Goal: Task Accomplishment & Management: Complete application form

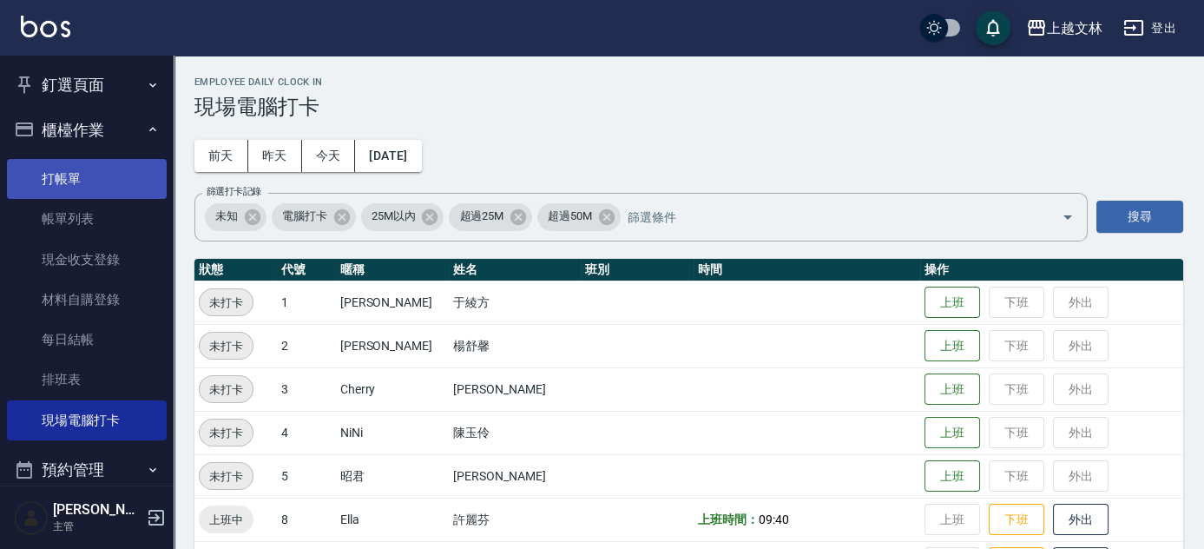
click at [57, 177] on link "打帳單" at bounding box center [87, 179] width 160 height 40
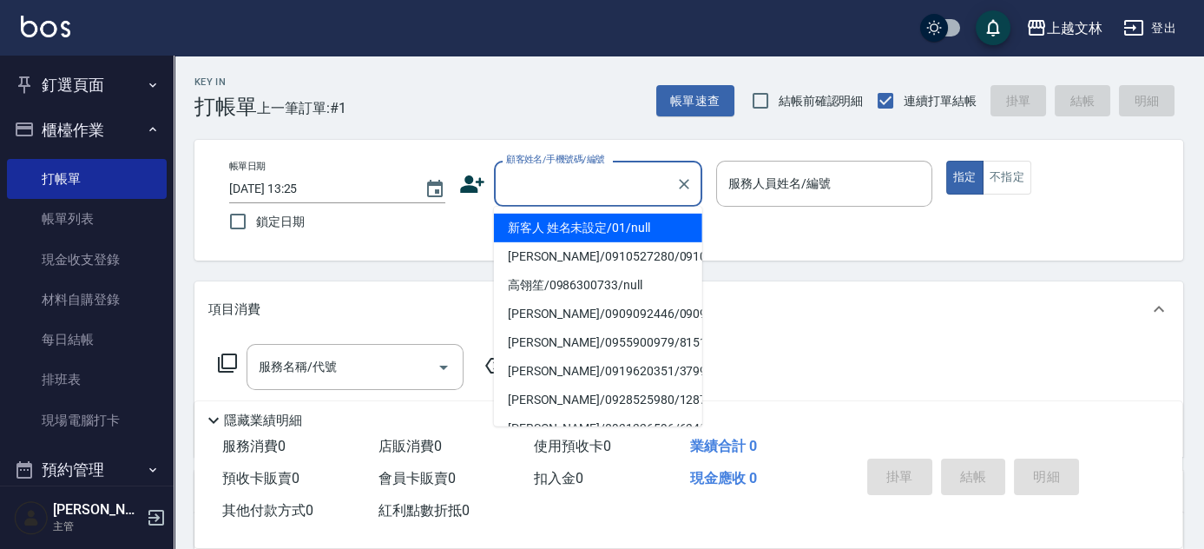
click at [555, 184] on input "顧客姓名/手機號碼/編號" at bounding box center [585, 183] width 167 height 30
click at [554, 231] on li "新客人 姓名未設定/01/null" at bounding box center [598, 228] width 208 height 29
type input "新客人 姓名未設定/01/null"
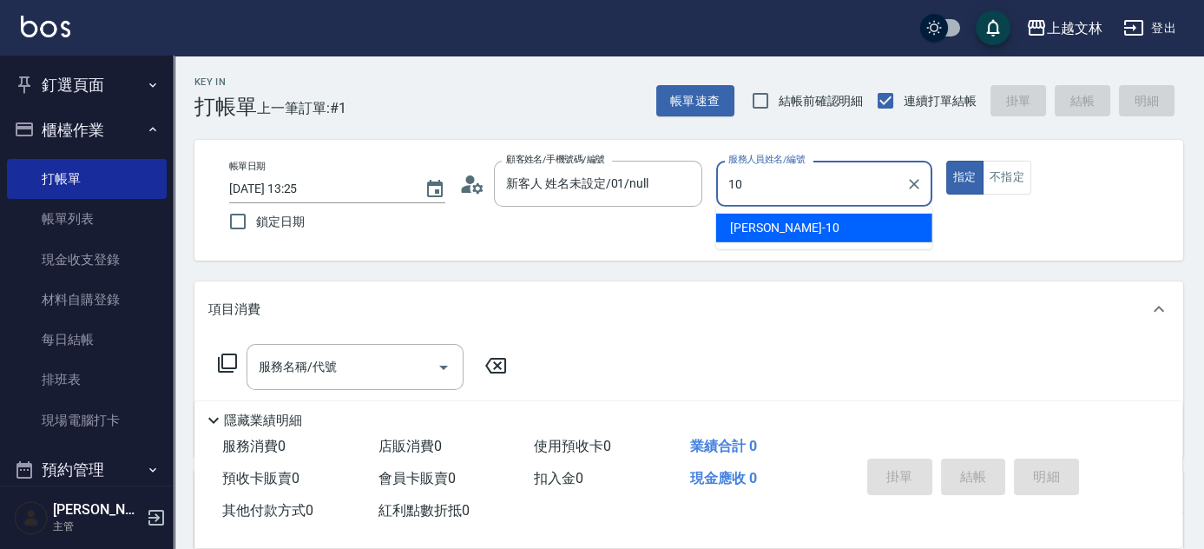
click at [797, 232] on div "[PERSON_NAME] -10" at bounding box center [824, 228] width 216 height 29
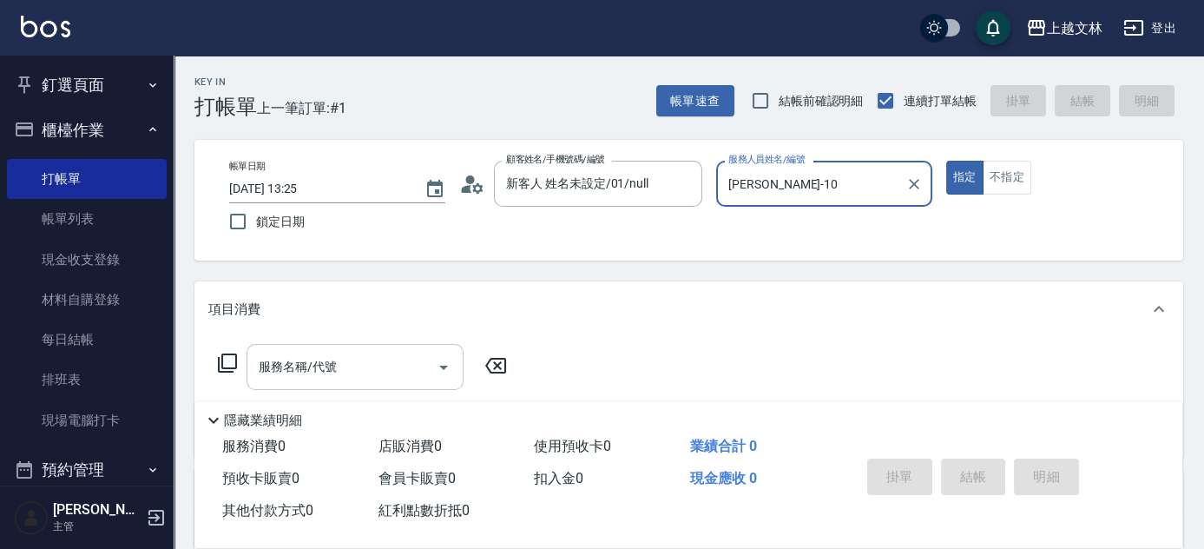
type input "[PERSON_NAME]-10"
click at [365, 374] on input "服務名稱/代號" at bounding box center [341, 367] width 175 height 30
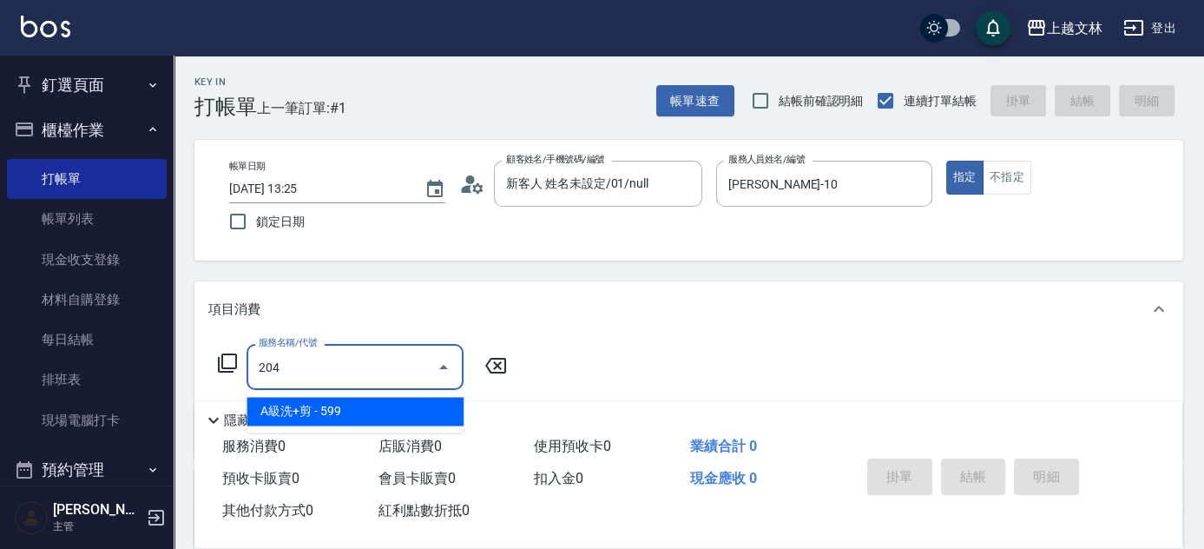
click at [308, 408] on span "A級洗+剪 - 599" at bounding box center [355, 411] width 217 height 29
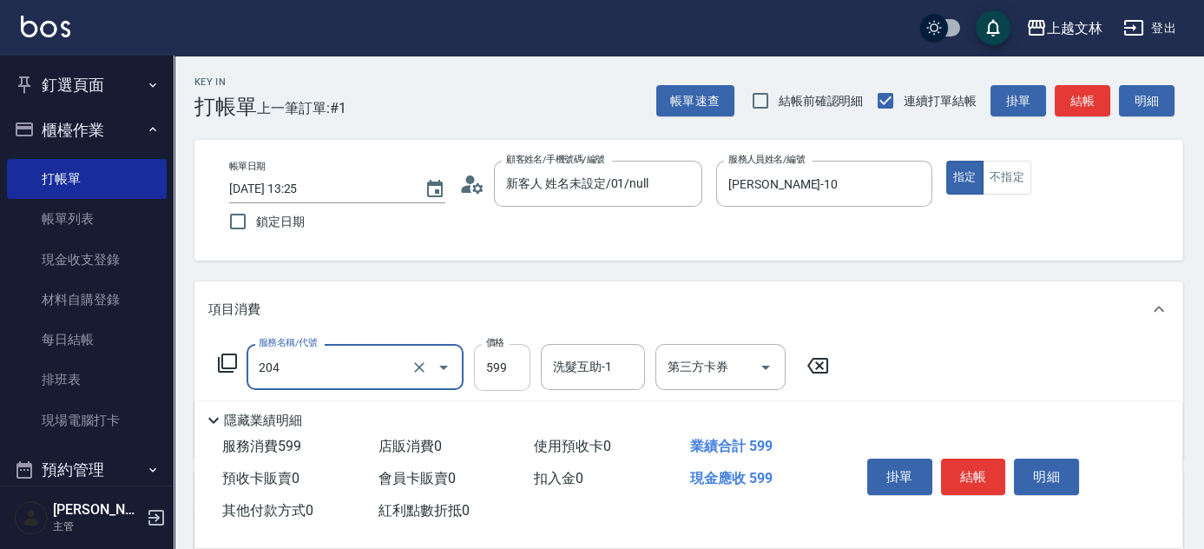
type input "A級洗+剪(204)"
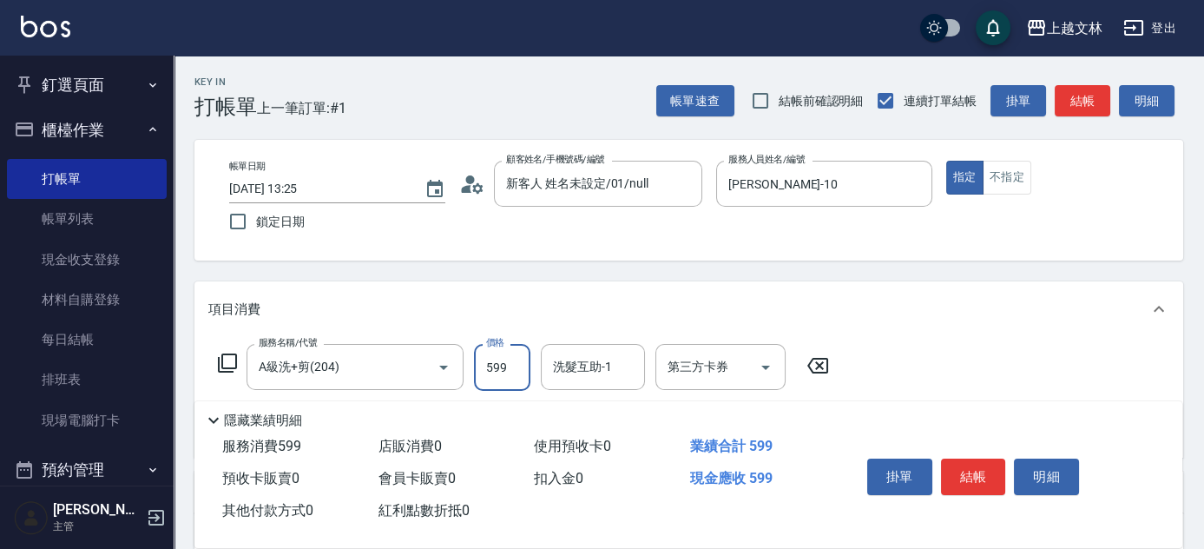
click at [484, 361] on input "599" at bounding box center [502, 367] width 56 height 47
type input "600"
click at [556, 360] on div "洗髮互助-1 洗髮互助-1" at bounding box center [593, 367] width 104 height 46
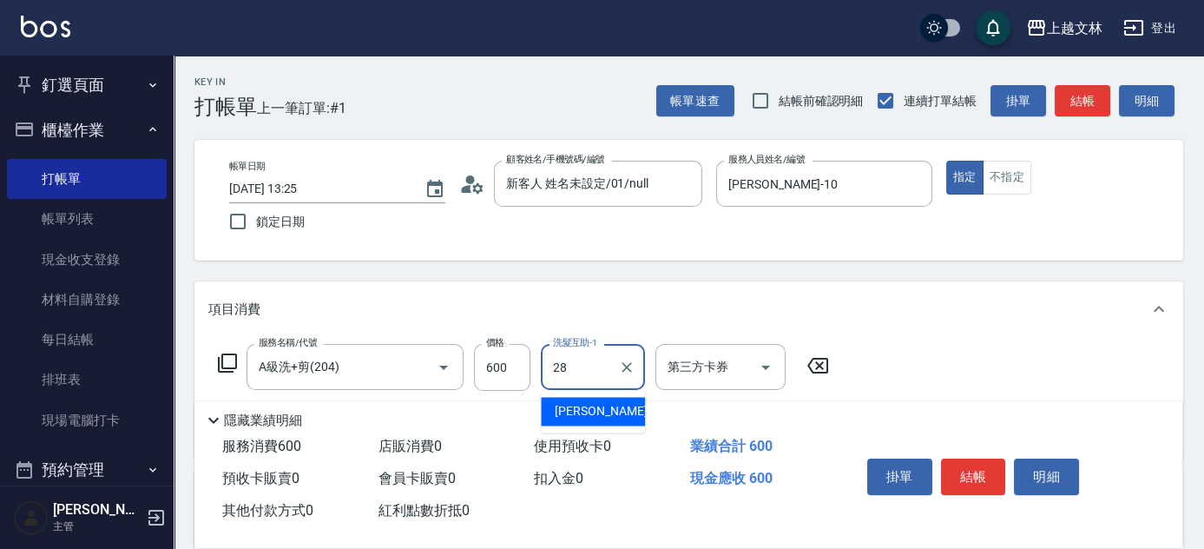
click at [592, 412] on span "[PERSON_NAME] -28" at bounding box center [609, 411] width 109 height 18
type input "[PERSON_NAME]-28"
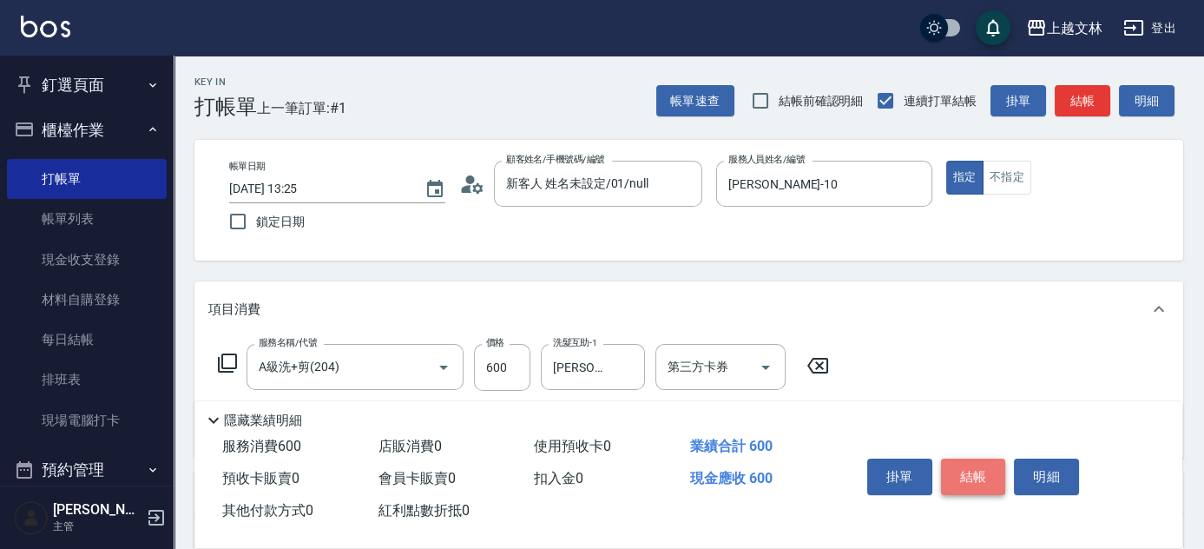
click at [979, 477] on button "結帳" at bounding box center [973, 476] width 65 height 36
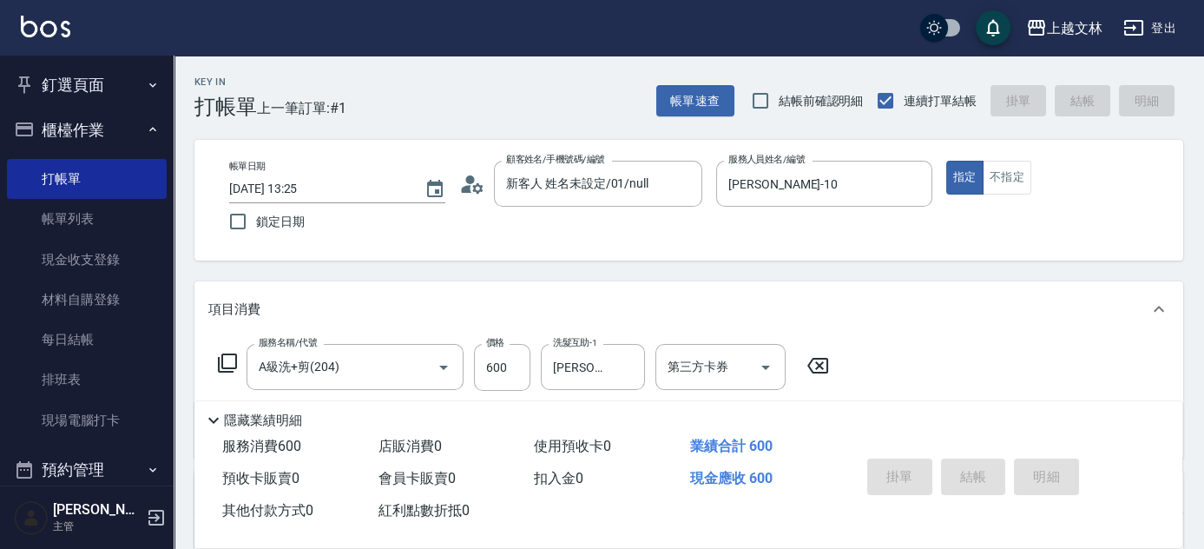
type input "[DATE] 13:26"
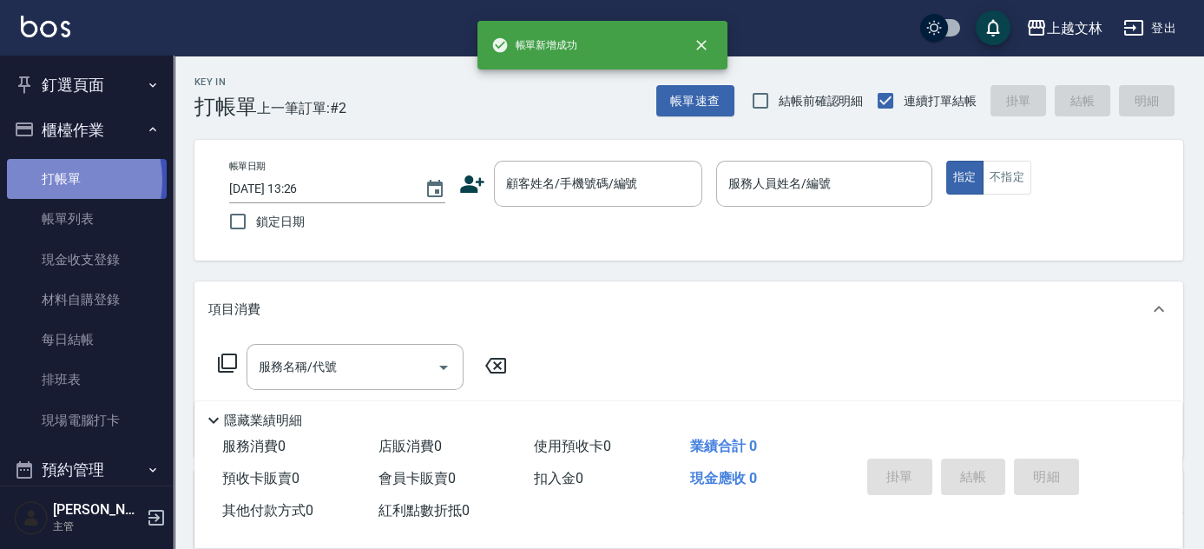
click at [53, 180] on link "打帳單" at bounding box center [87, 179] width 160 height 40
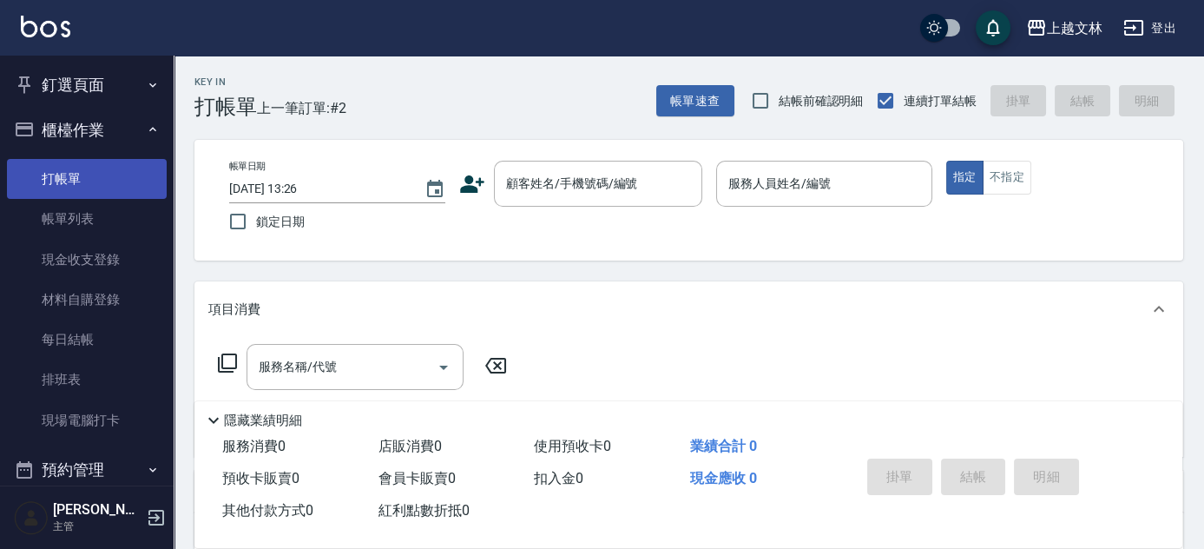
click at [7, 159] on link "打帳單" at bounding box center [87, 179] width 160 height 40
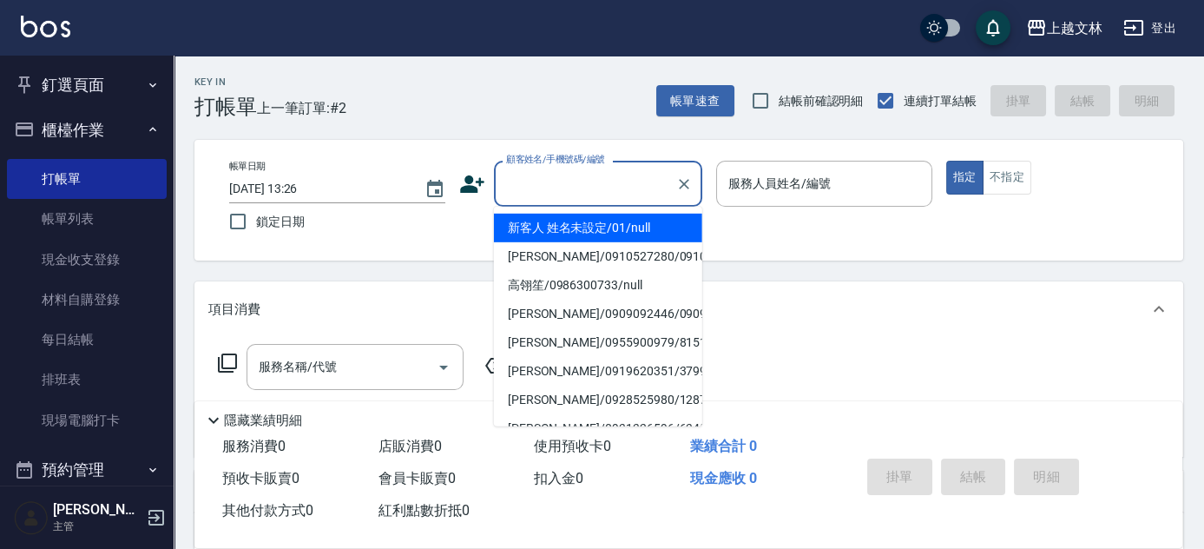
click at [520, 193] on input "顧客姓名/手機號碼/編號" at bounding box center [585, 183] width 167 height 30
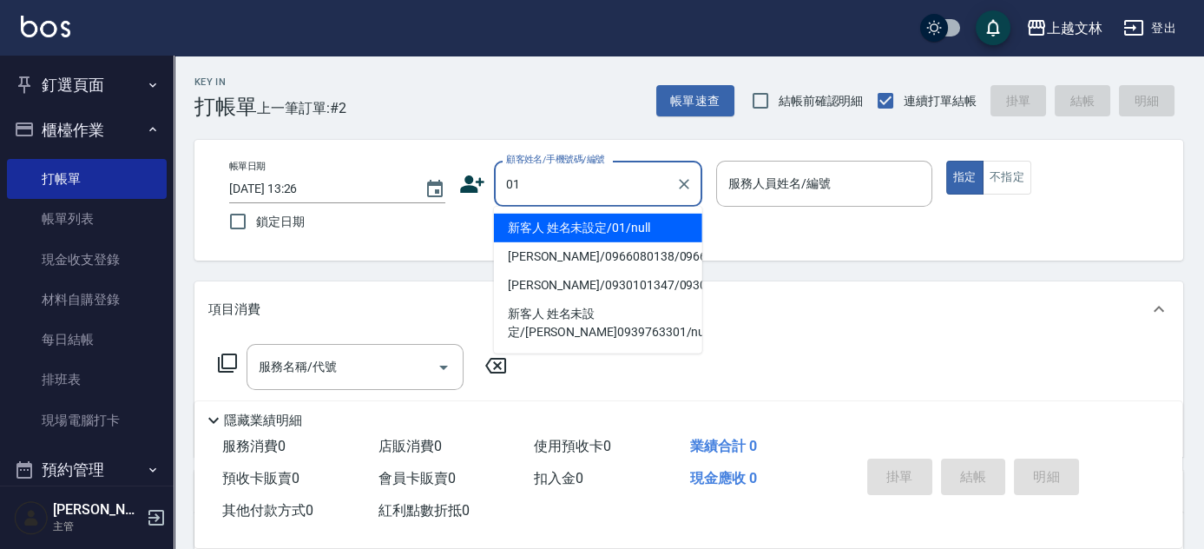
type input "新客人 姓名未設定/01/null"
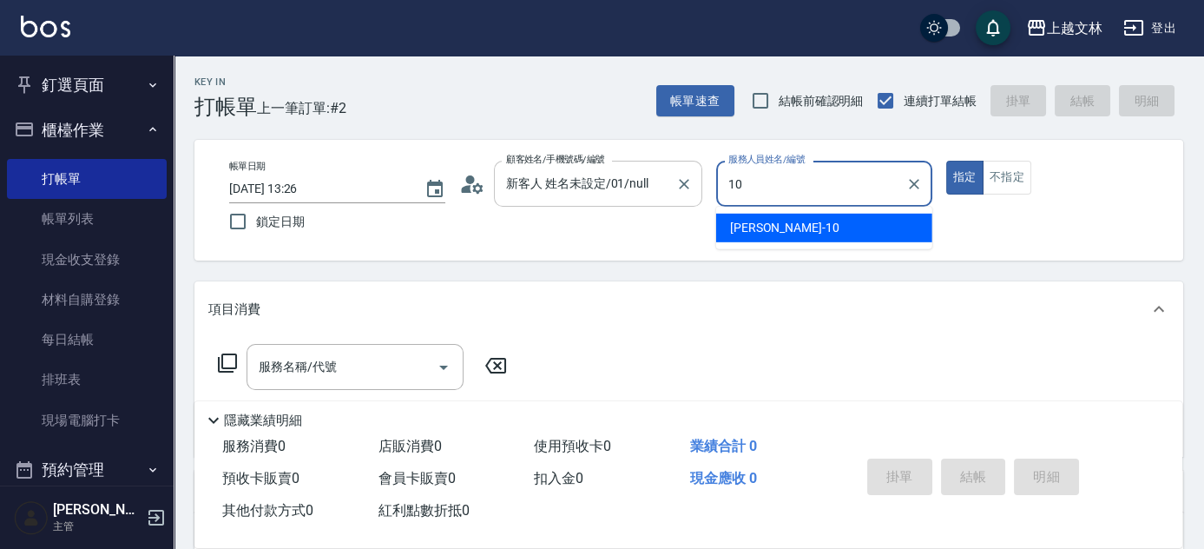
type input "[PERSON_NAME]-10"
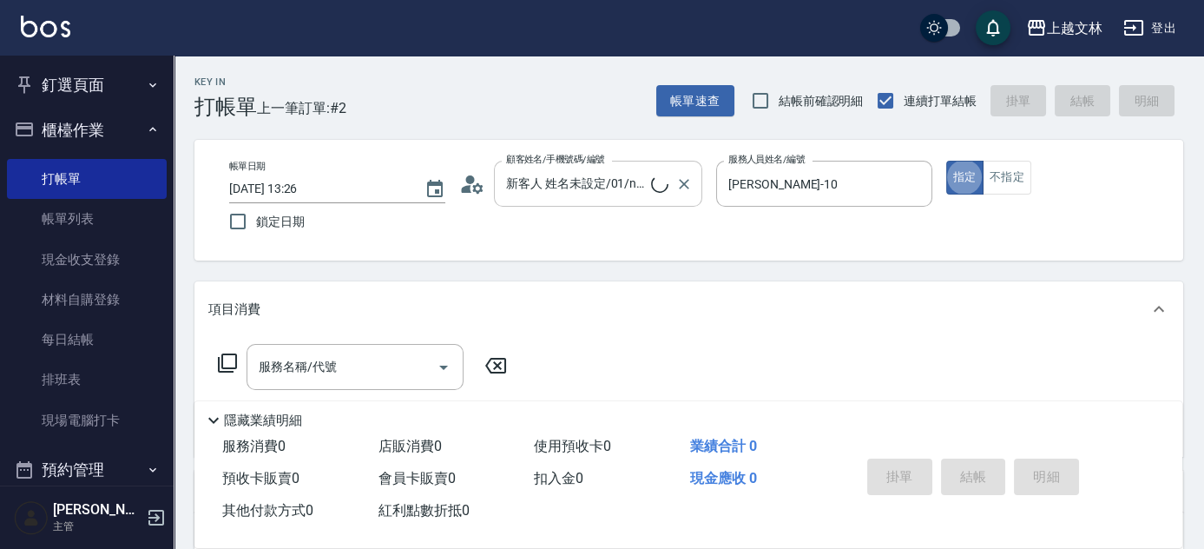
type button "true"
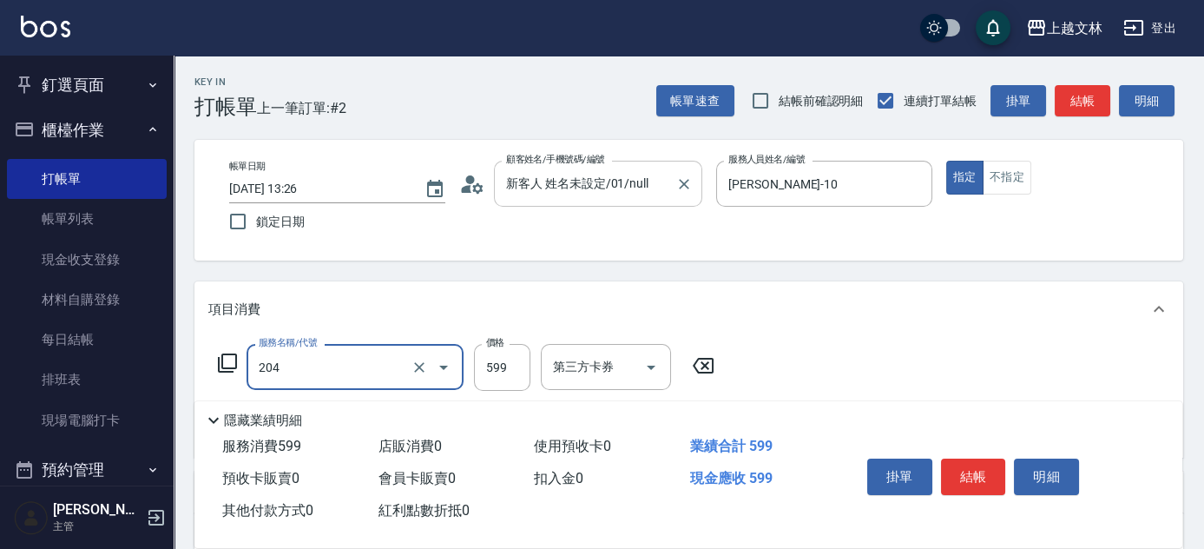
type input "A級洗+剪(204)"
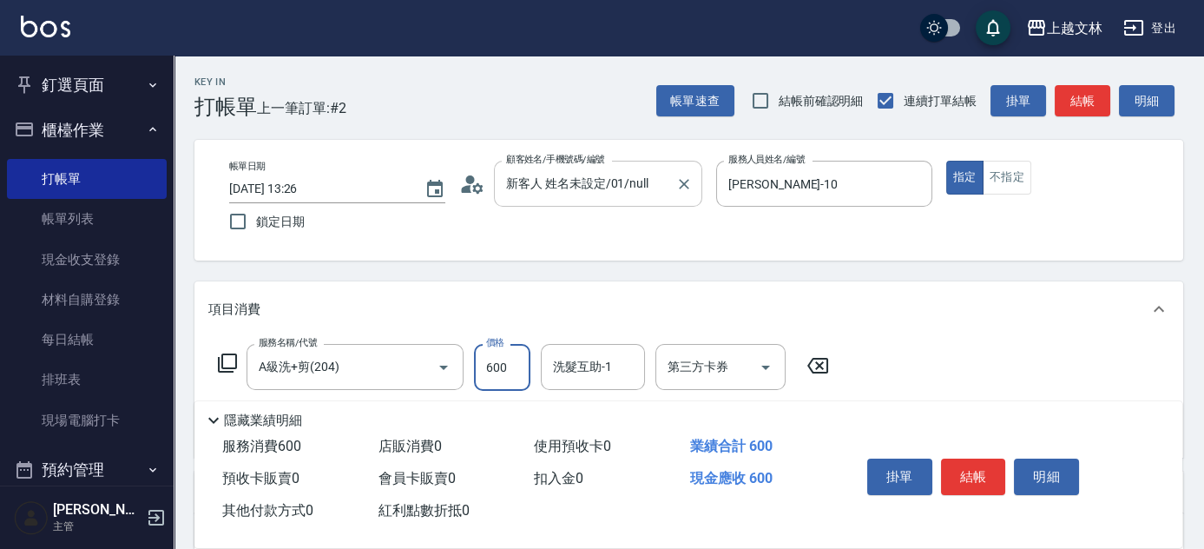
type input "600"
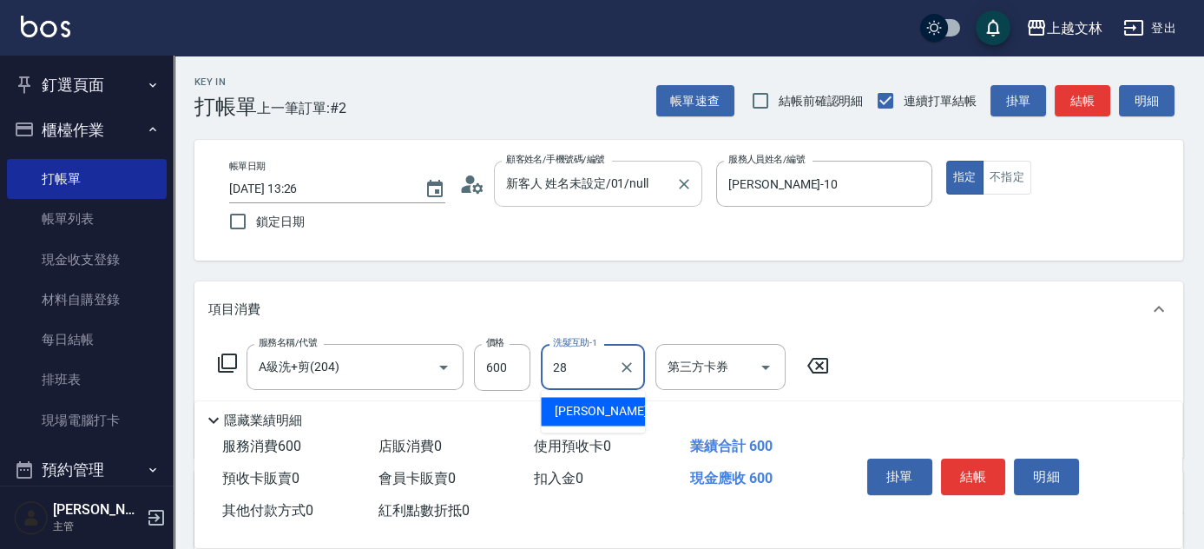
type input "[PERSON_NAME]-28"
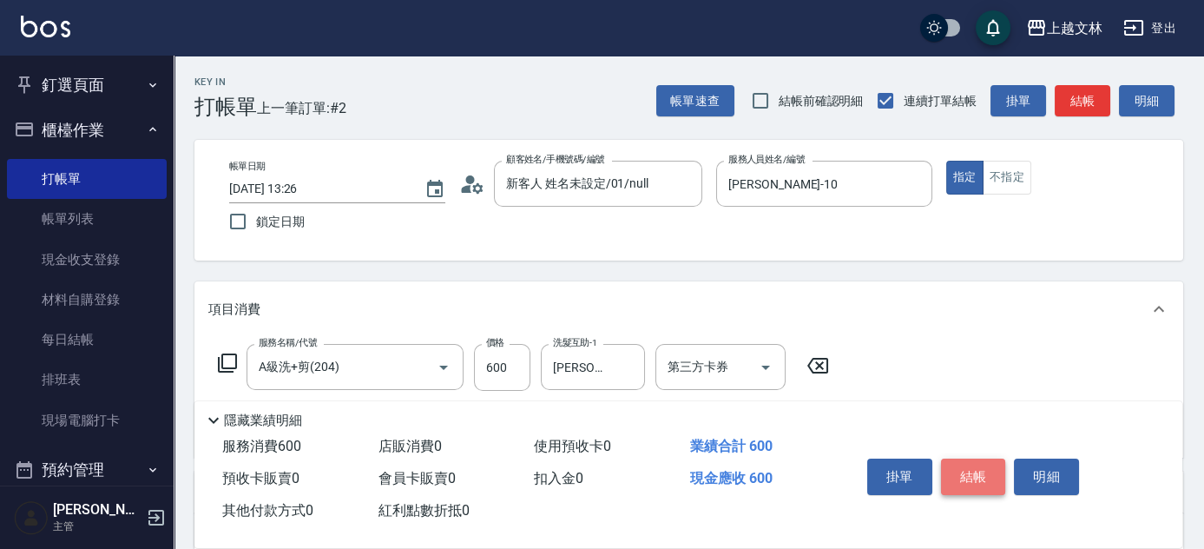
click at [979, 483] on button "結帳" at bounding box center [973, 476] width 65 height 36
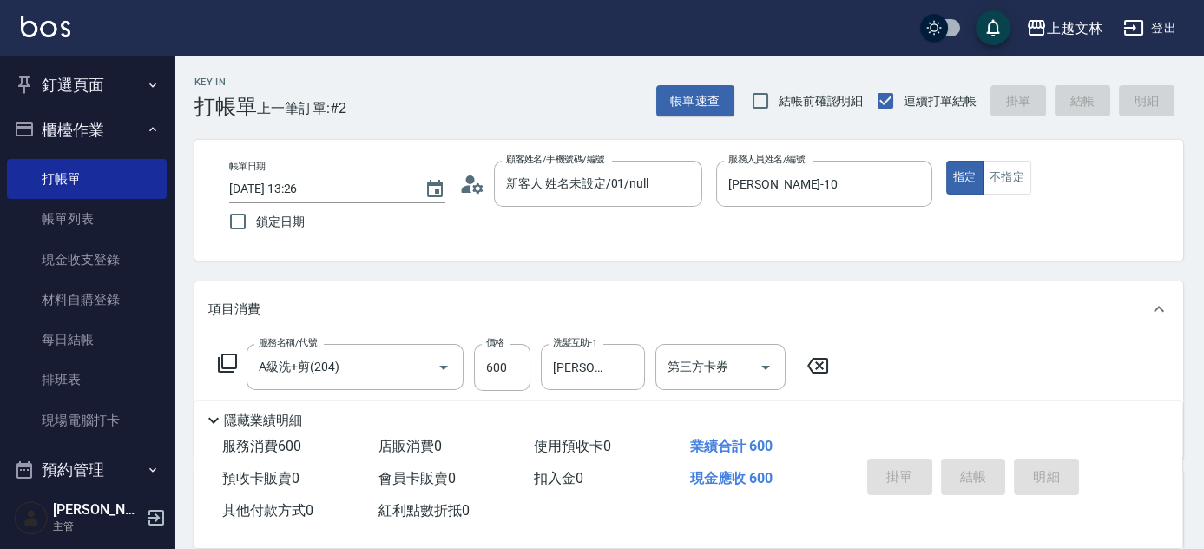
type input "[DATE] 13:52"
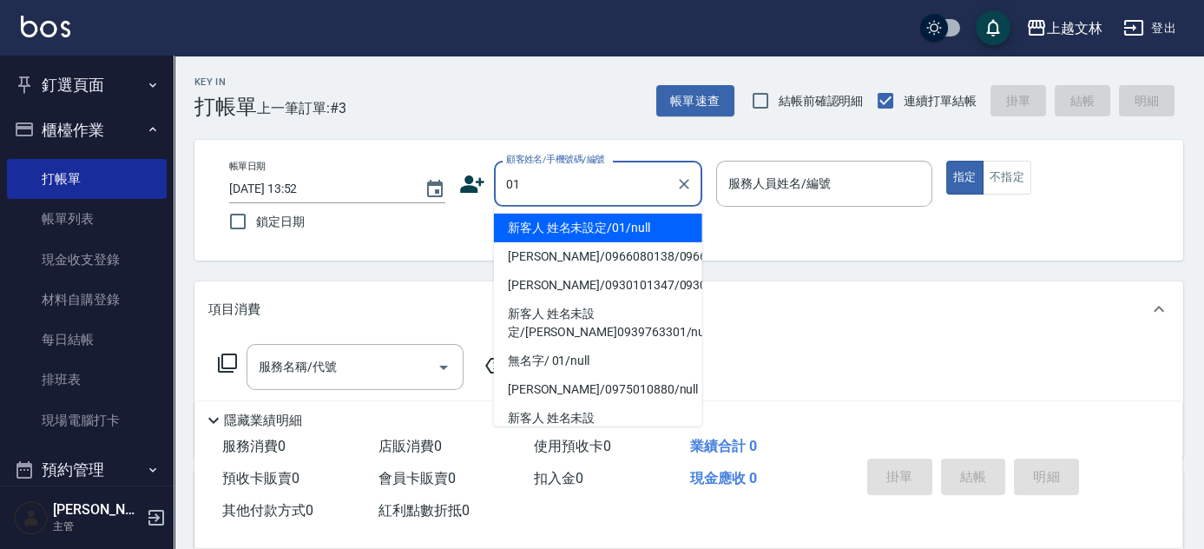
type input "新客人 姓名未設定/01/null"
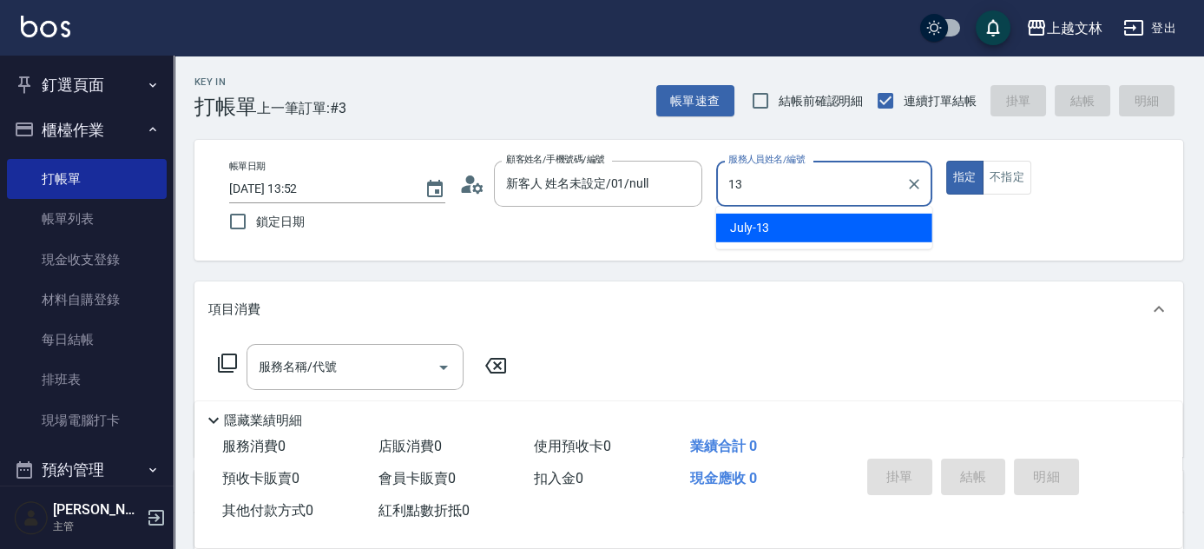
type input "July-13"
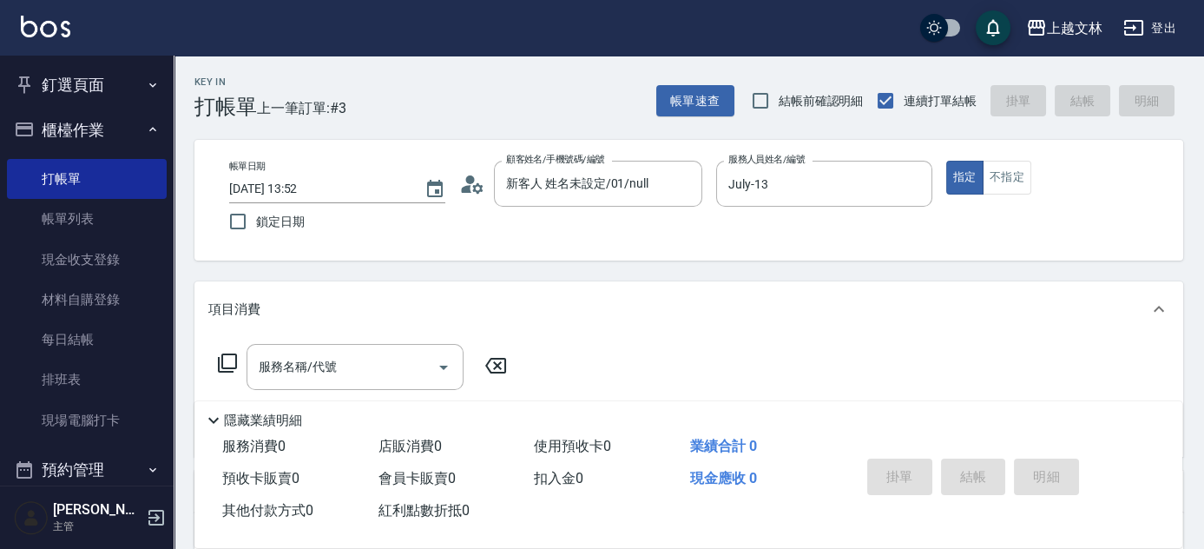
click at [224, 360] on icon at bounding box center [227, 362] width 21 height 21
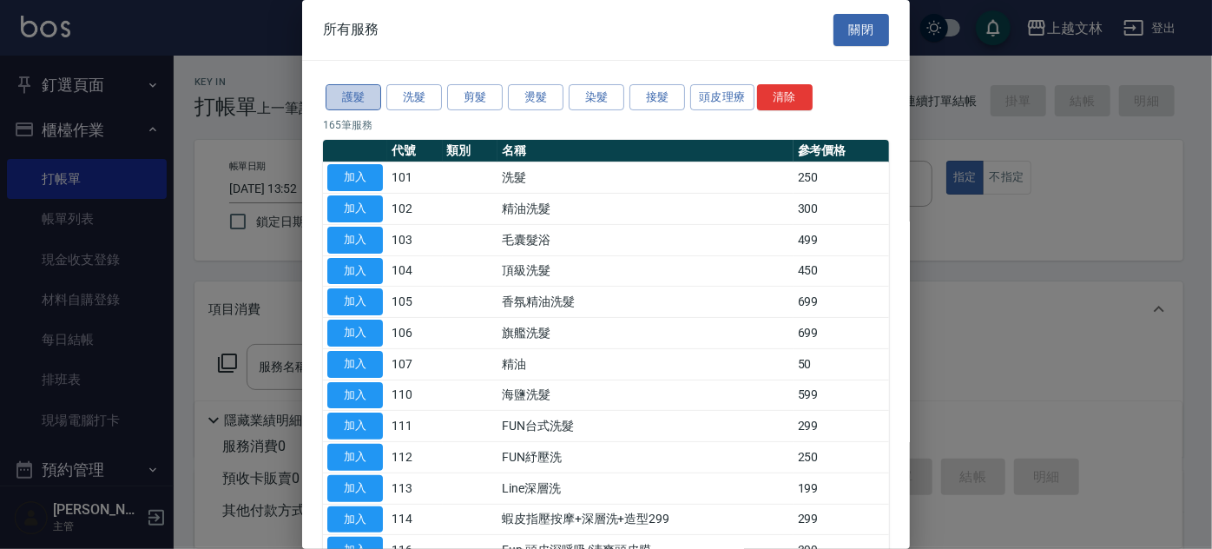
click at [351, 88] on button "護髮" at bounding box center [354, 97] width 56 height 27
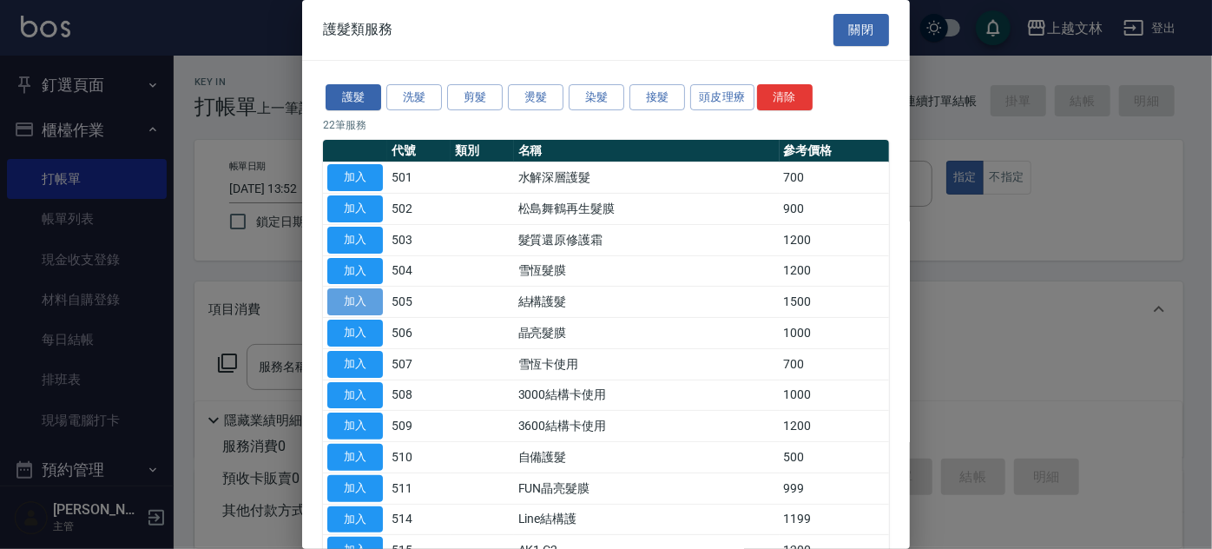
click at [341, 305] on button "加入" at bounding box center [355, 301] width 56 height 27
type input "結構護髮(505)"
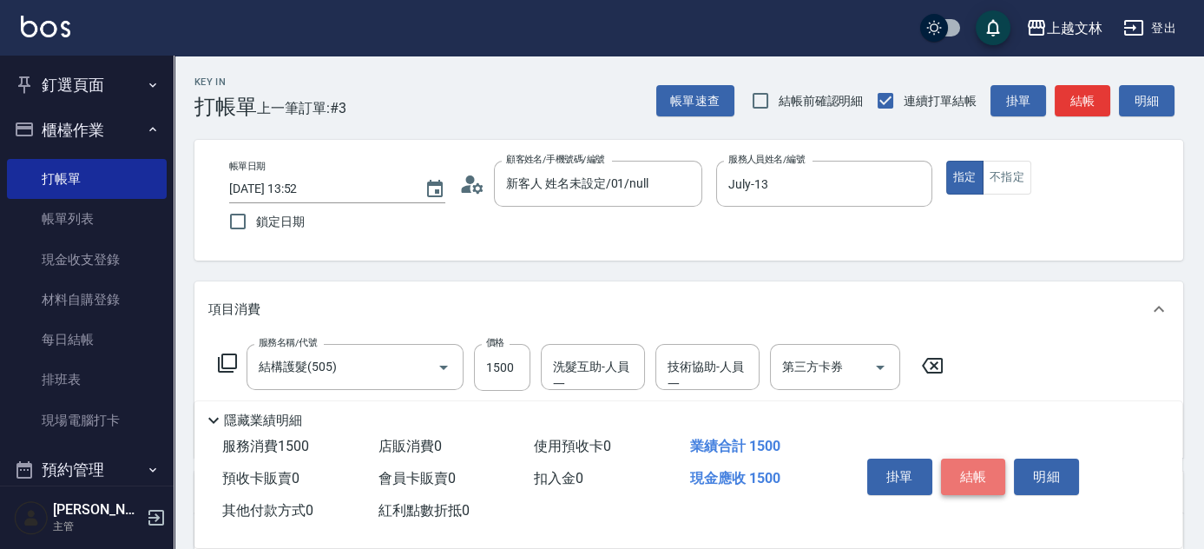
click at [983, 462] on button "結帳" at bounding box center [973, 476] width 65 height 36
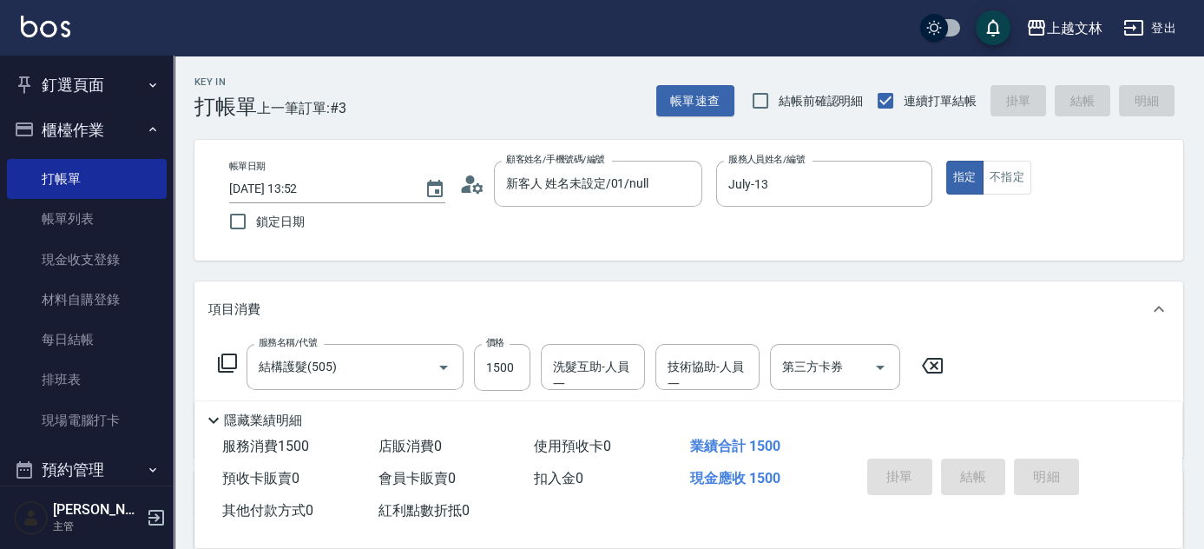
type input "[DATE] 14:12"
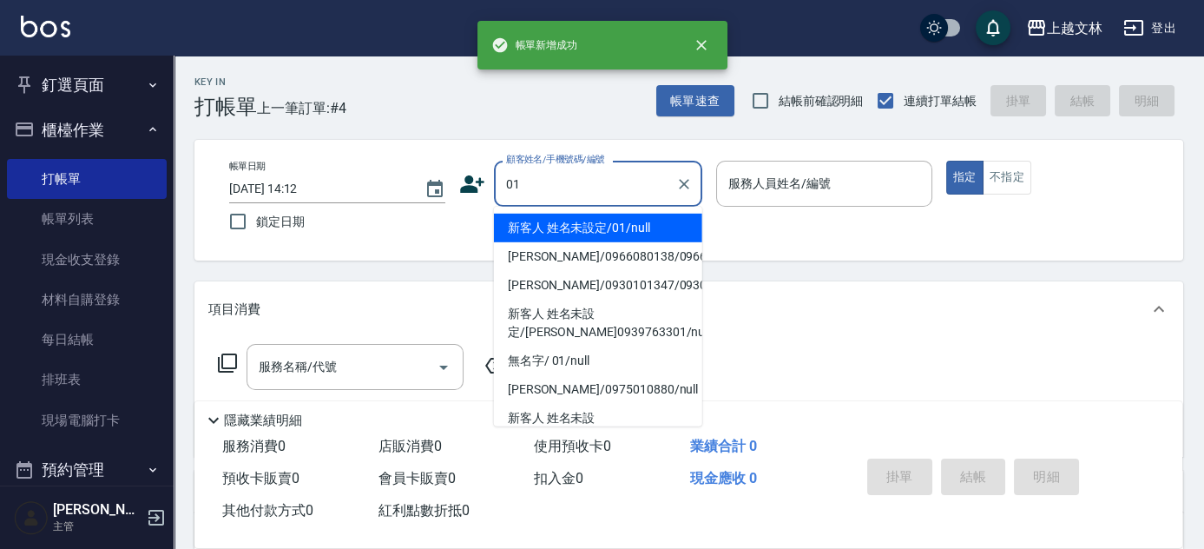
type input "01"
type input "1"
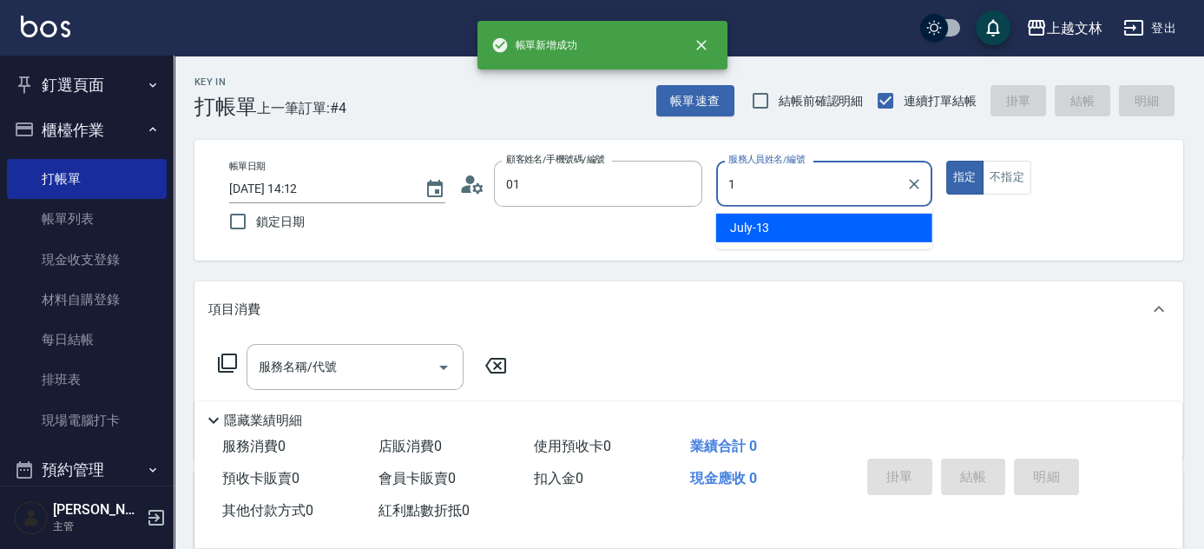
type input "新客人 姓名未設定/01/null"
type input "July-13"
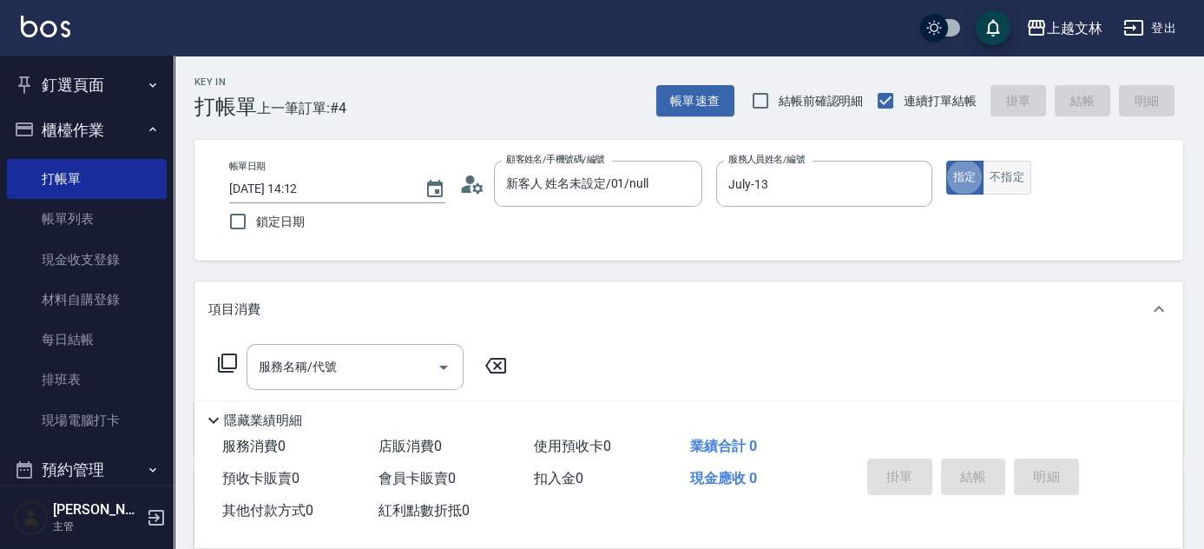
click at [1023, 177] on button "不指定" at bounding box center [1007, 178] width 49 height 34
click at [291, 374] on div "服務名稱/代號 服務名稱/代號" at bounding box center [355, 367] width 217 height 46
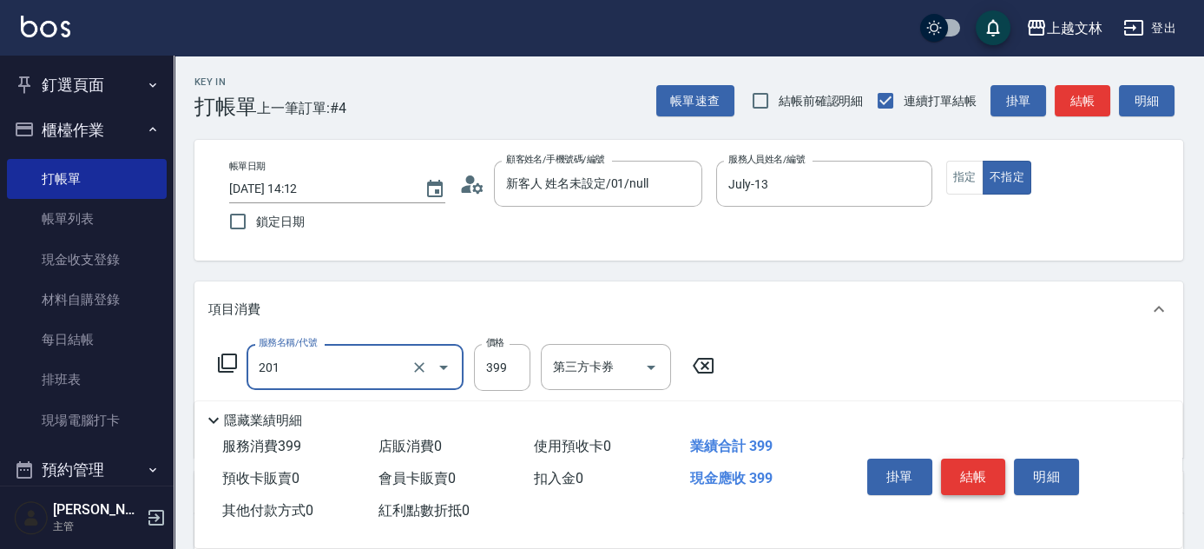
type input "B級單剪(201)"
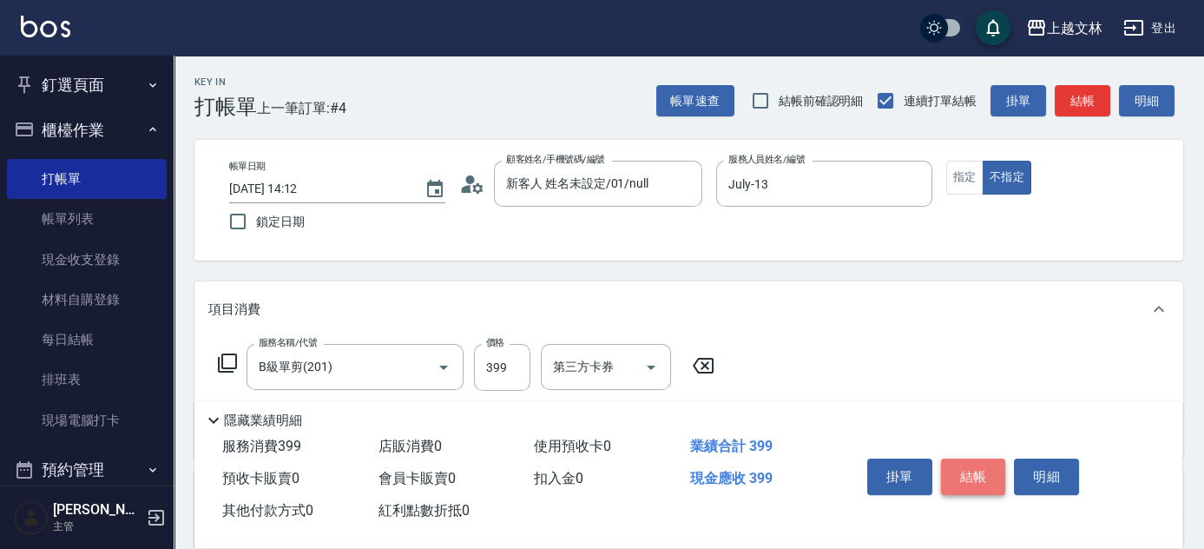
click at [990, 479] on button "結帳" at bounding box center [973, 476] width 65 height 36
